Goal: Information Seeking & Learning: Stay updated

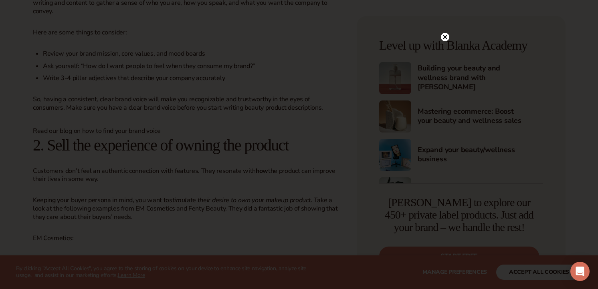
scroll to position [1094, 0]
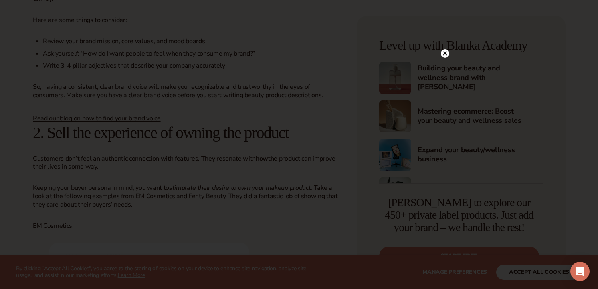
click at [446, 56] on circle at bounding box center [445, 53] width 8 height 8
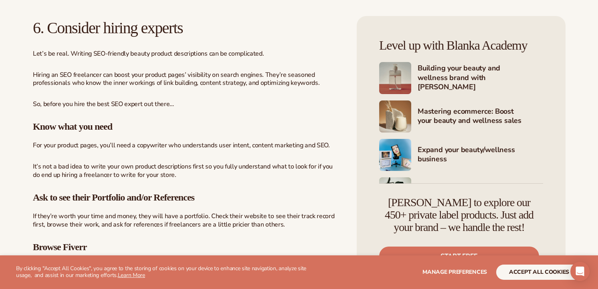
scroll to position [3563, 0]
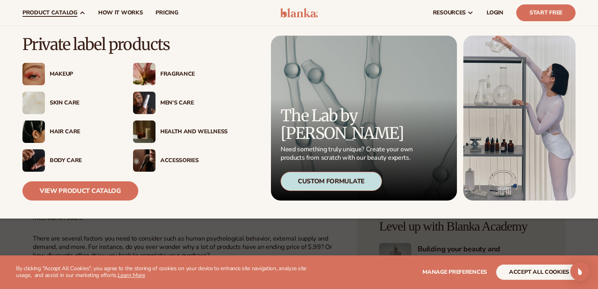
scroll to position [4, 0]
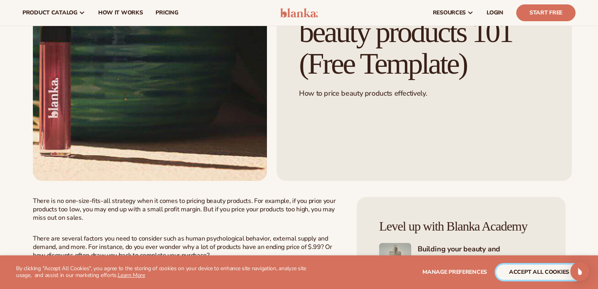
click at [530, 271] on button "accept all cookies" at bounding box center [539, 272] width 86 height 15
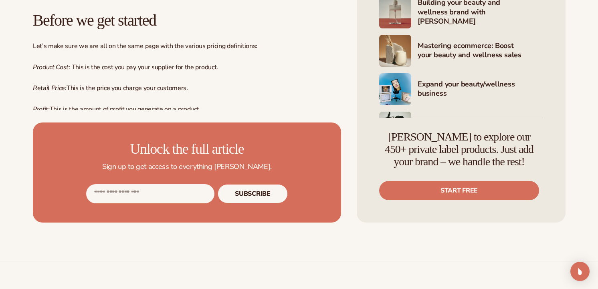
scroll to position [427, 0]
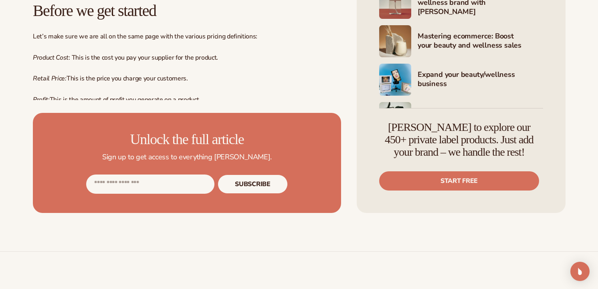
click at [176, 183] on input "Email address" at bounding box center [150, 184] width 128 height 19
type input "**********"
click at [269, 189] on button "Subscribe" at bounding box center [253, 184] width 70 height 19
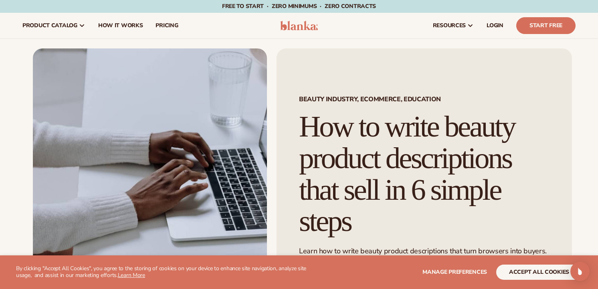
click at [333, 132] on h1 "How to write beauty product descriptions that sell in 6 simple steps" at bounding box center [424, 174] width 250 height 126
drag, startPoint x: 333, startPoint y: 132, endPoint x: 343, endPoint y: 233, distance: 101.4
click at [343, 233] on h1 "How to write beauty product descriptions that sell in 6 simple steps" at bounding box center [424, 174] width 250 height 126
copy h1 "How to write beauty product descriptions that sell in 6 simple steps"
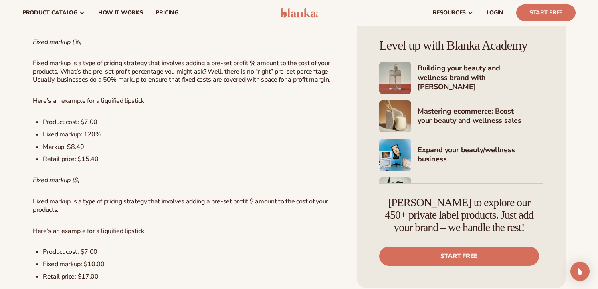
scroll to position [696, 0]
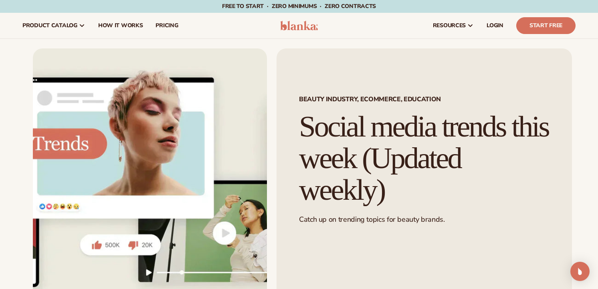
click at [330, 122] on h1 "Social media trends this week (Updated weekly)" at bounding box center [424, 158] width 250 height 95
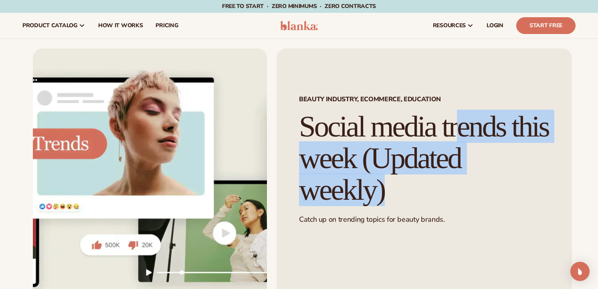
drag, startPoint x: 330, startPoint y: 122, endPoint x: 391, endPoint y: 191, distance: 92.8
click at [391, 191] on h1 "Social media trends this week (Updated weekly)" at bounding box center [424, 158] width 250 height 95
copy div "Social media trends this week (Updated weekly)"
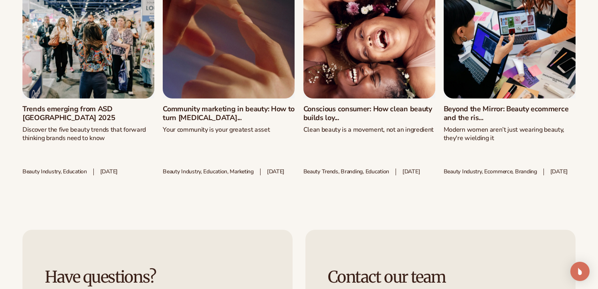
scroll to position [2121, 0]
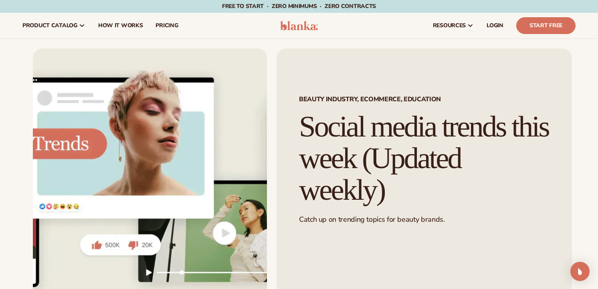
click at [336, 120] on h1 "Social media trends this week (Updated weekly)" at bounding box center [424, 158] width 250 height 95
drag, startPoint x: 336, startPoint y: 120, endPoint x: 371, endPoint y: 202, distance: 89.2
click at [371, 202] on h1 "Social media trends this week (Updated weekly)" at bounding box center [424, 158] width 250 height 95
drag, startPoint x: 395, startPoint y: 199, endPoint x: 300, endPoint y: 131, distance: 116.9
click at [300, 131] on h1 "Social media trends this week (Updated weekly)" at bounding box center [424, 158] width 250 height 95
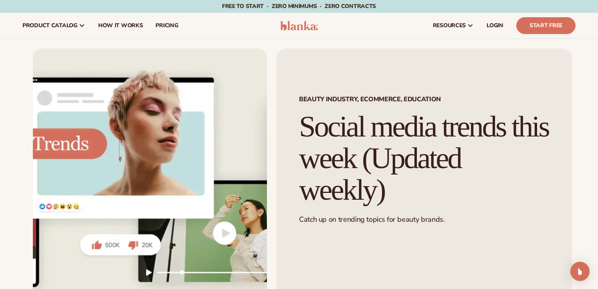
copy h1 "Social media trends this week (Updated weekly)"
